Goal: Find contact information: Find contact information

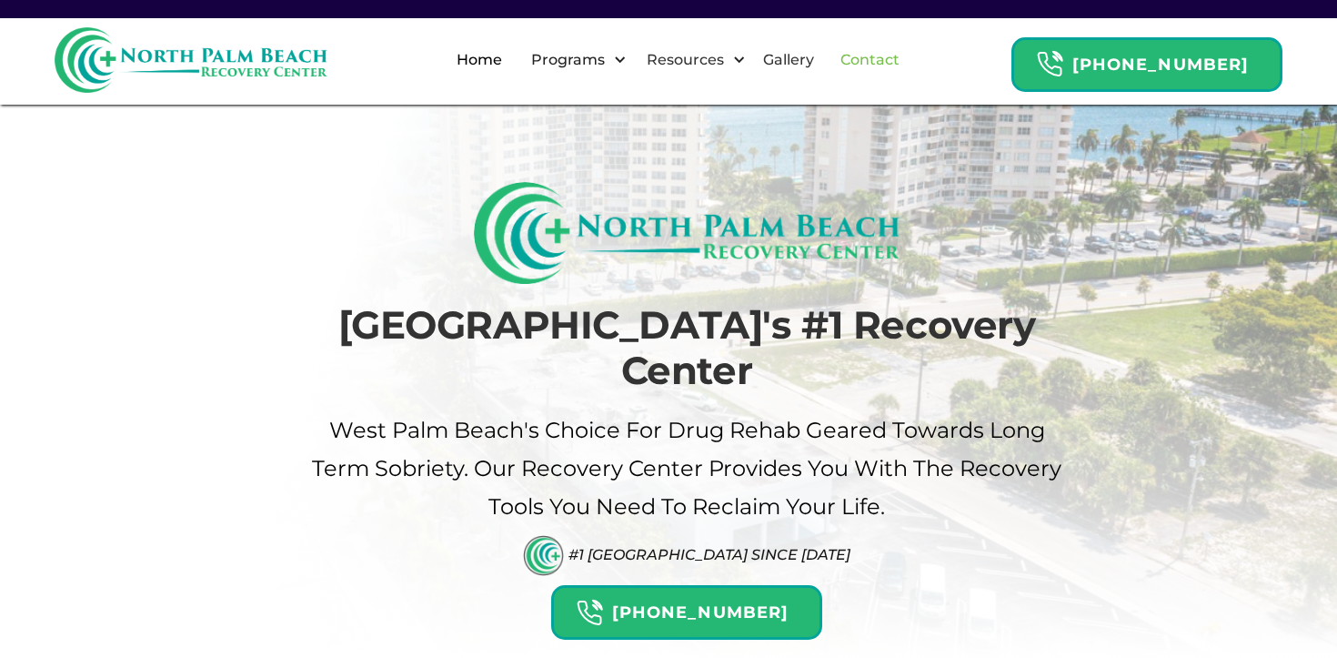
click at [910, 70] on link "Contact" at bounding box center [869, 60] width 81 height 58
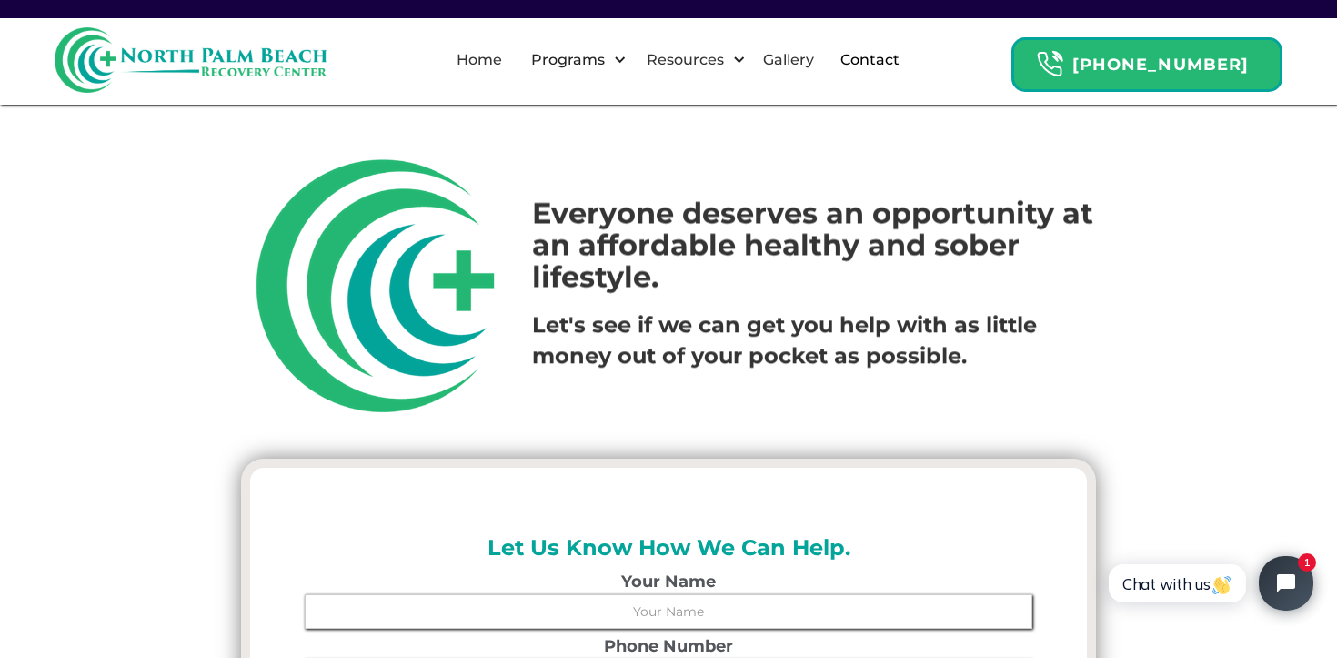
scroll to position [1013, 0]
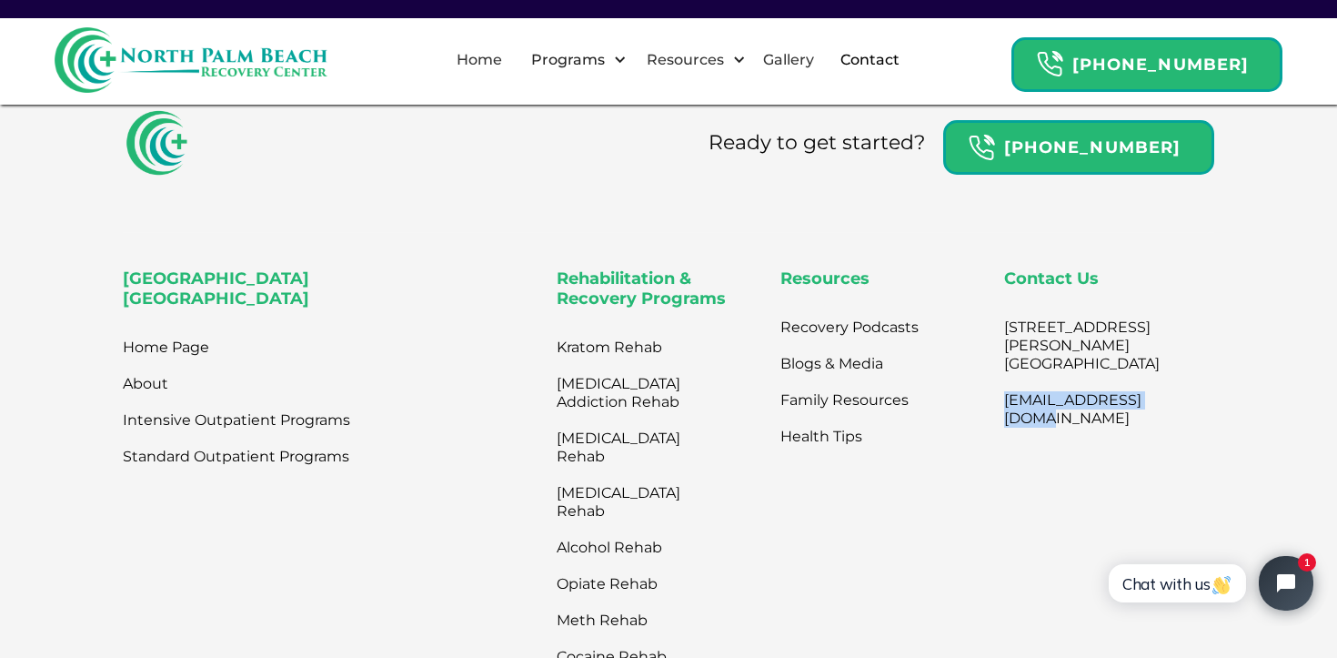
drag, startPoint x: 1187, startPoint y: 411, endPoint x: 988, endPoint y: 415, distance: 199.2
click at [988, 415] on div "North Palm Beach Recovery Center Home Page About Intensive Outpatient Programs …" at bounding box center [668, 498] width 1091 height 459
copy link "[EMAIL_ADDRESS][DOMAIN_NAME]"
